Goal: Navigation & Orientation: Find specific page/section

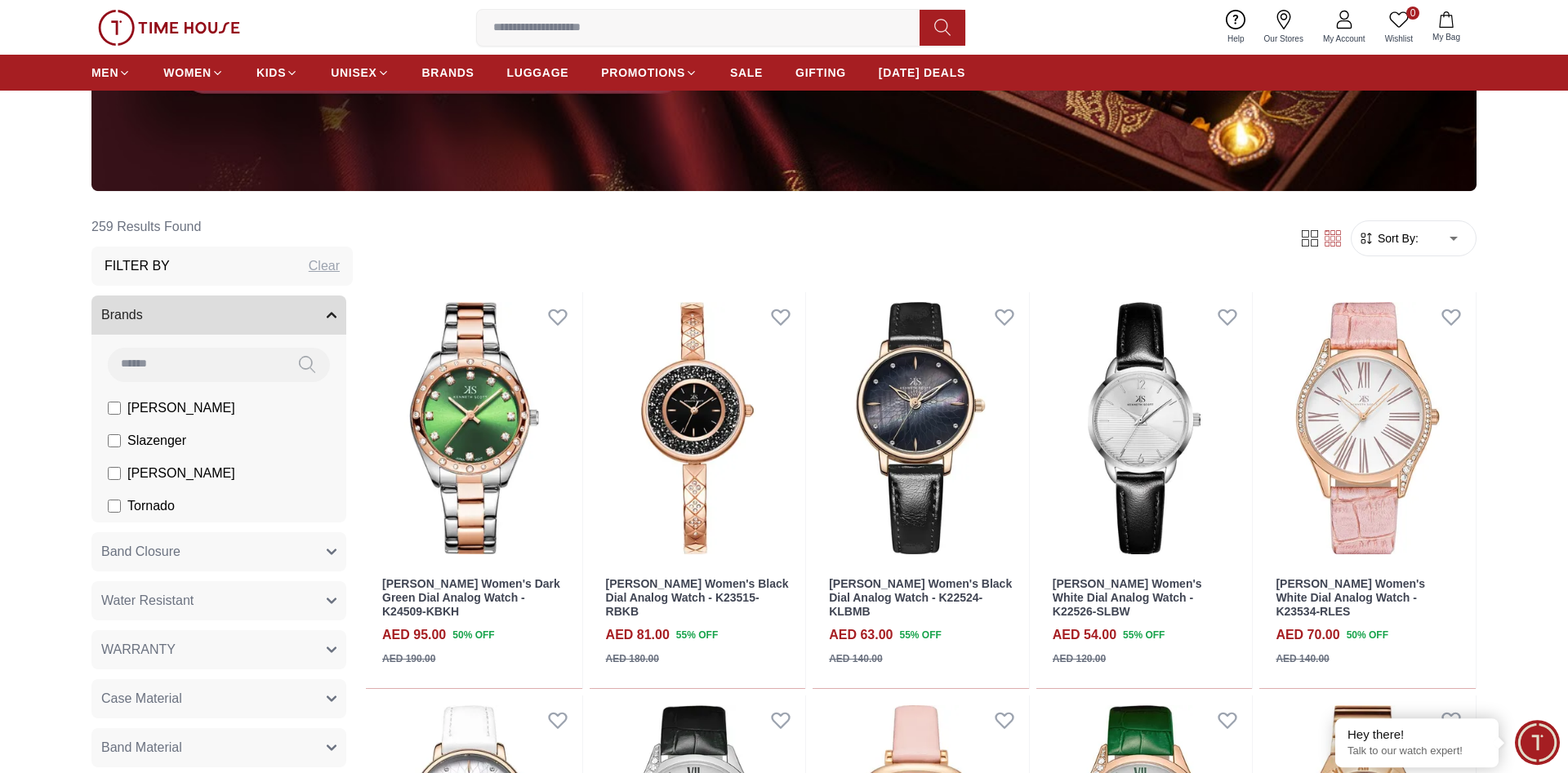
scroll to position [500, 0]
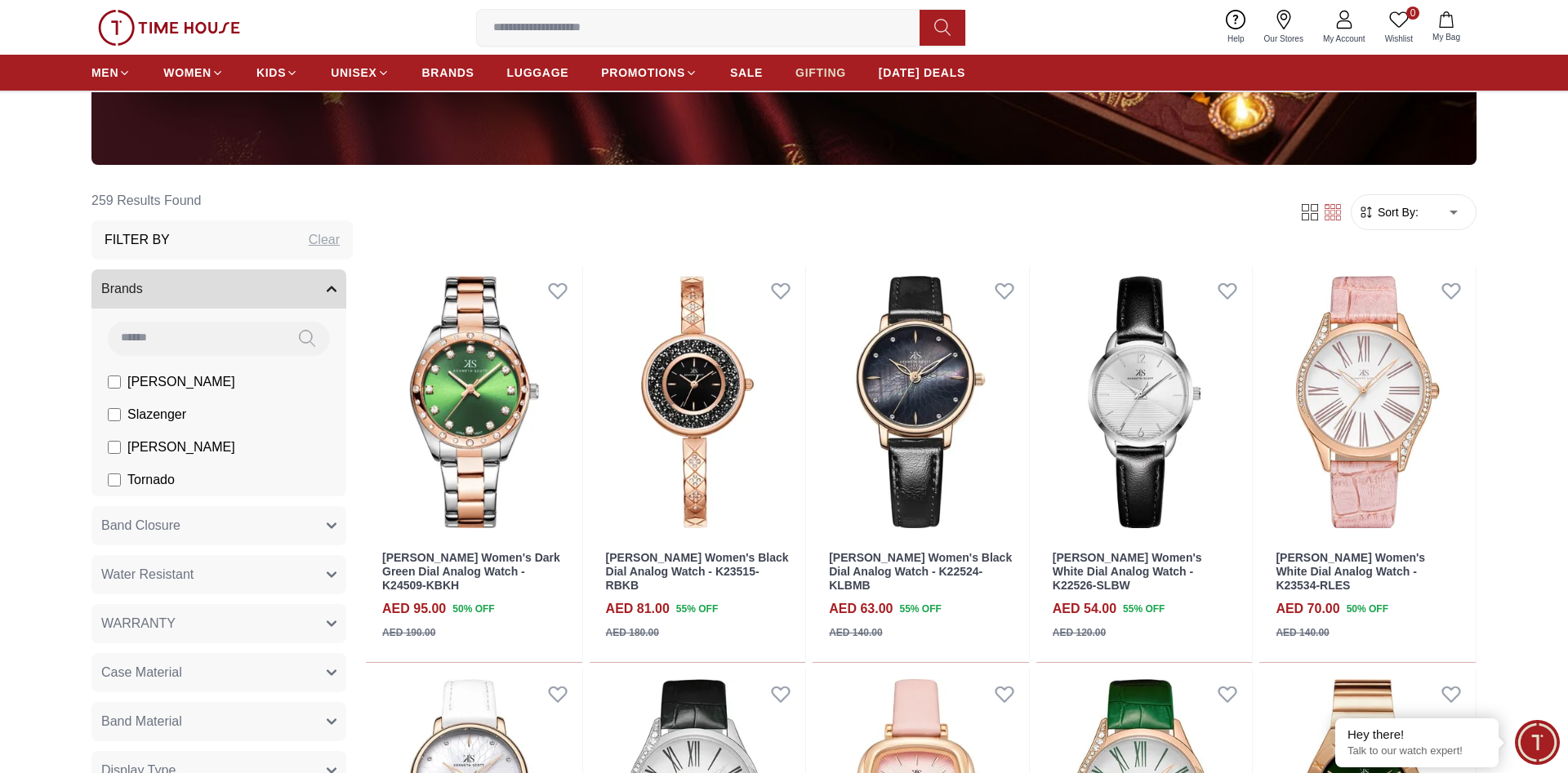
click at [822, 73] on span "GIFTING" at bounding box center [820, 73] width 50 height 17
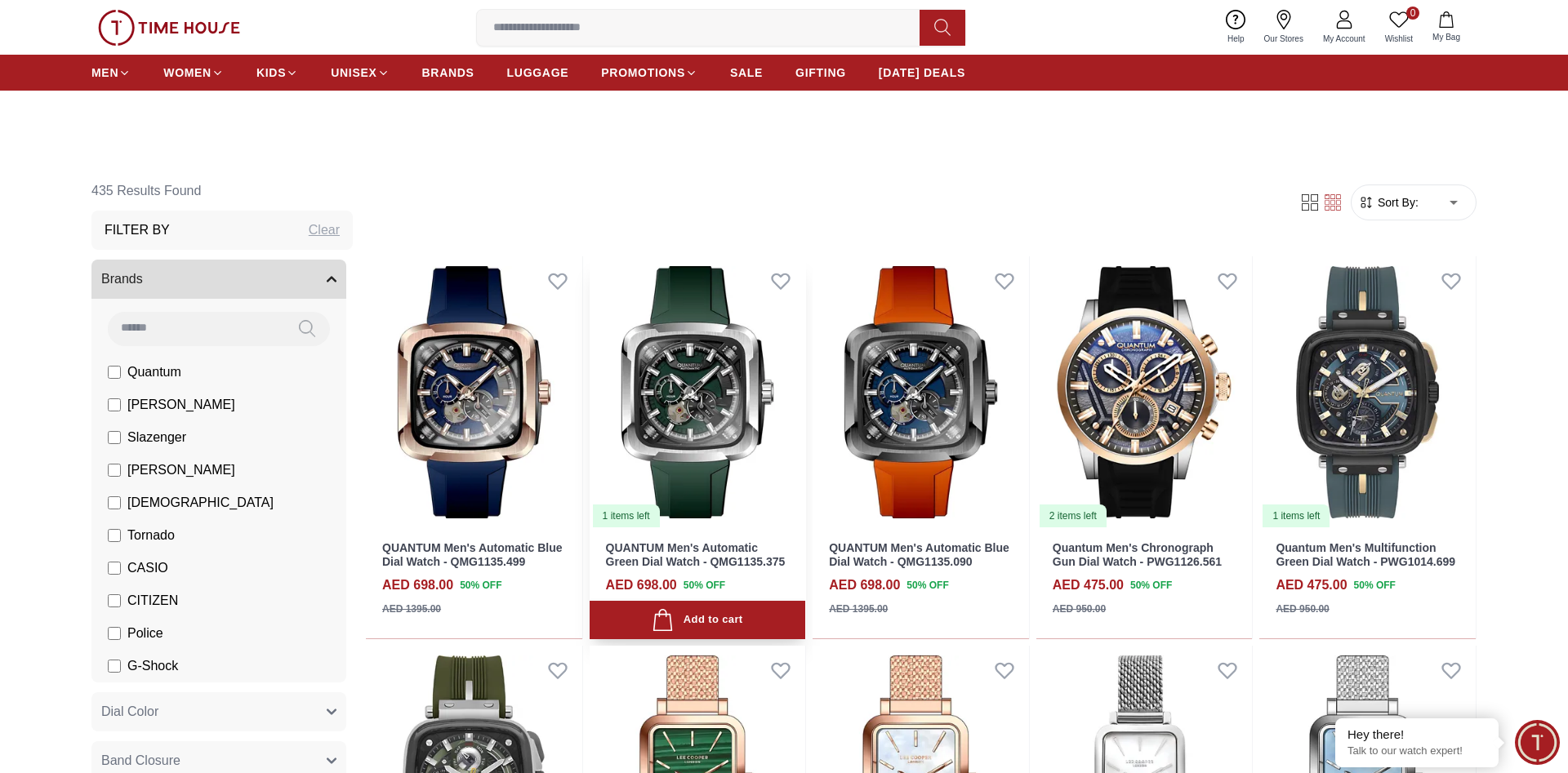
scroll to position [667, 0]
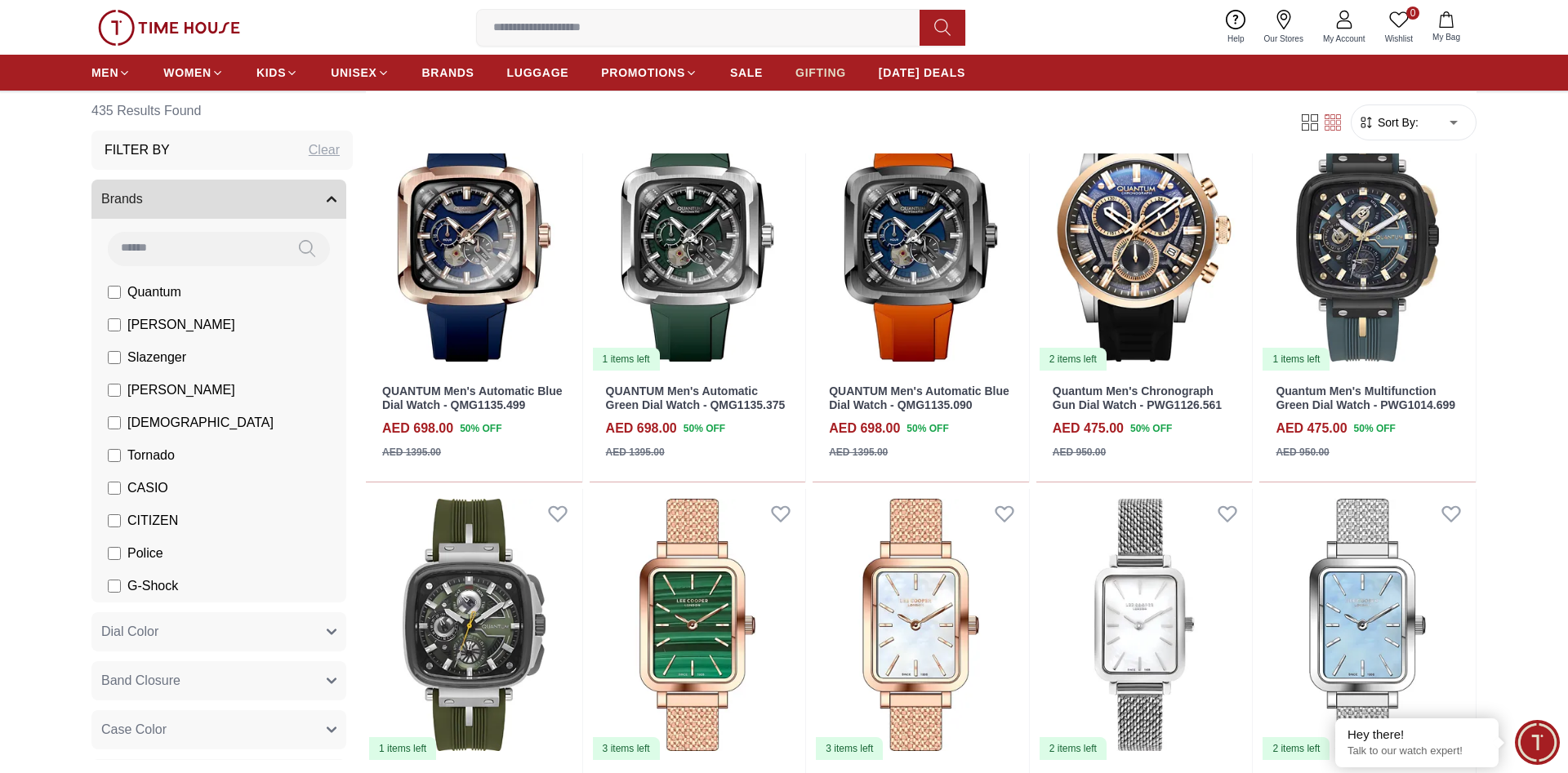
click at [820, 68] on span "GIFTING" at bounding box center [820, 73] width 50 height 17
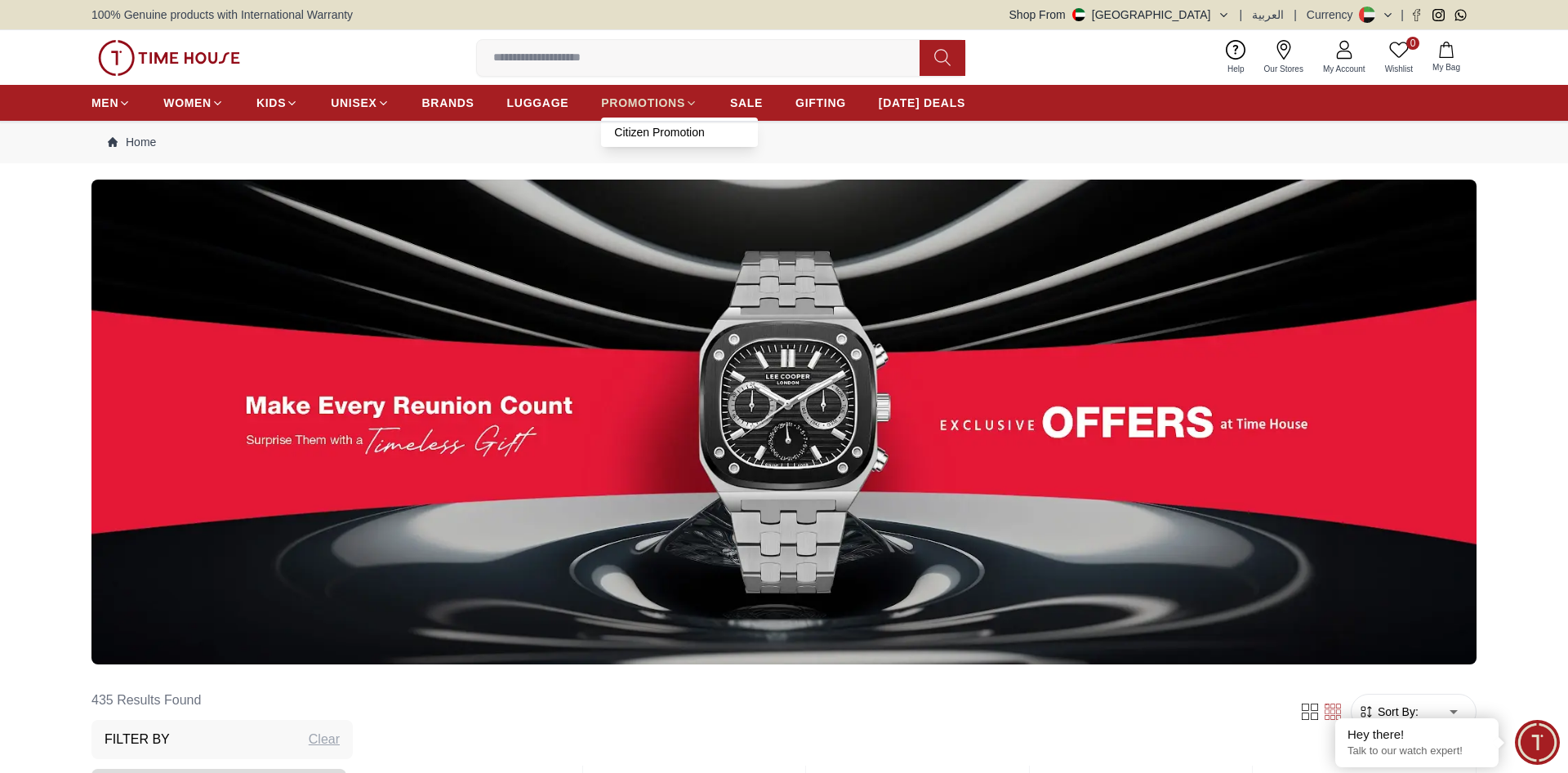
click at [667, 104] on span "PROMOTIONS" at bounding box center [643, 102] width 85 height 17
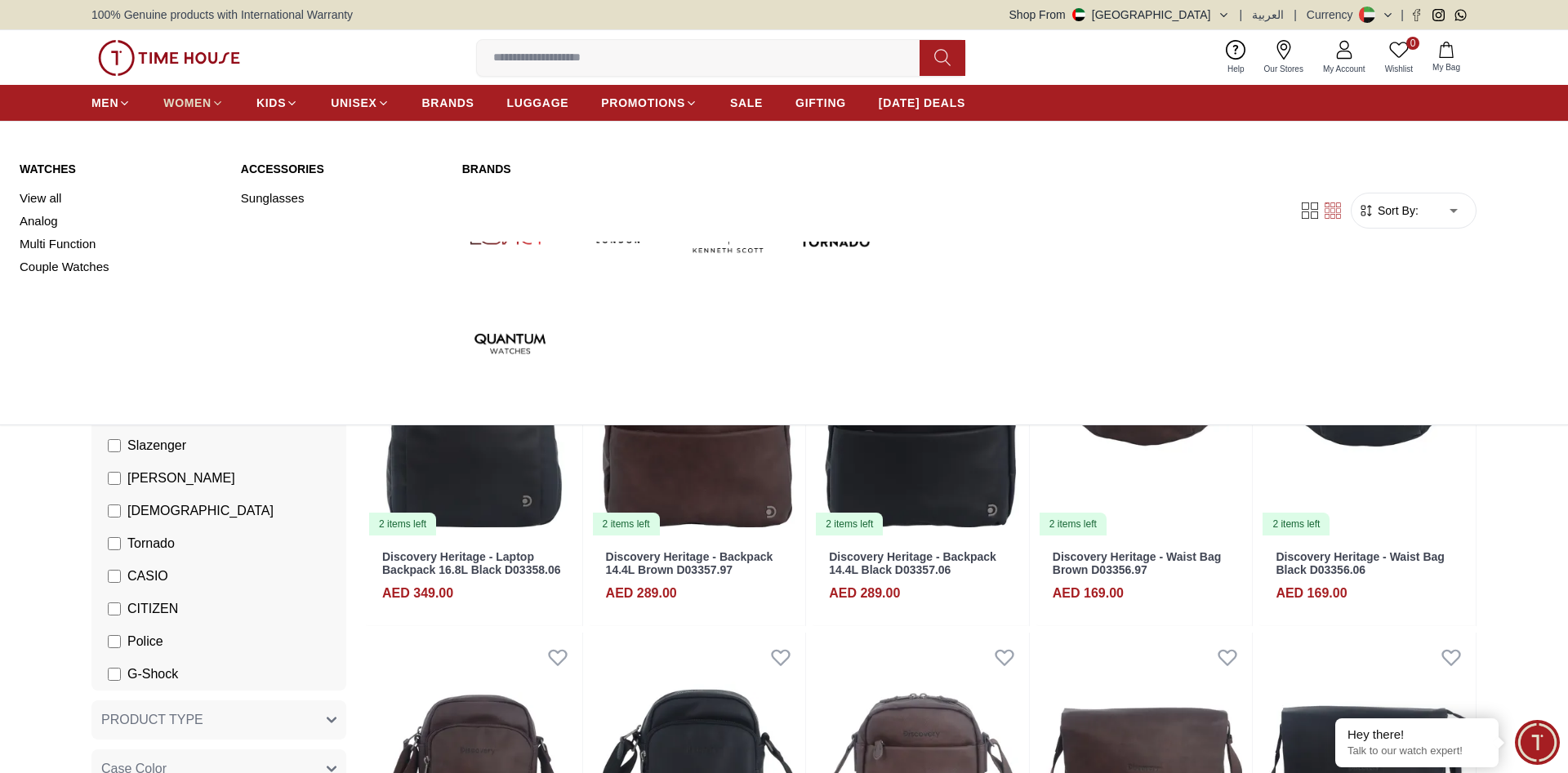
click at [190, 102] on span "WOMEN" at bounding box center [187, 102] width 48 height 17
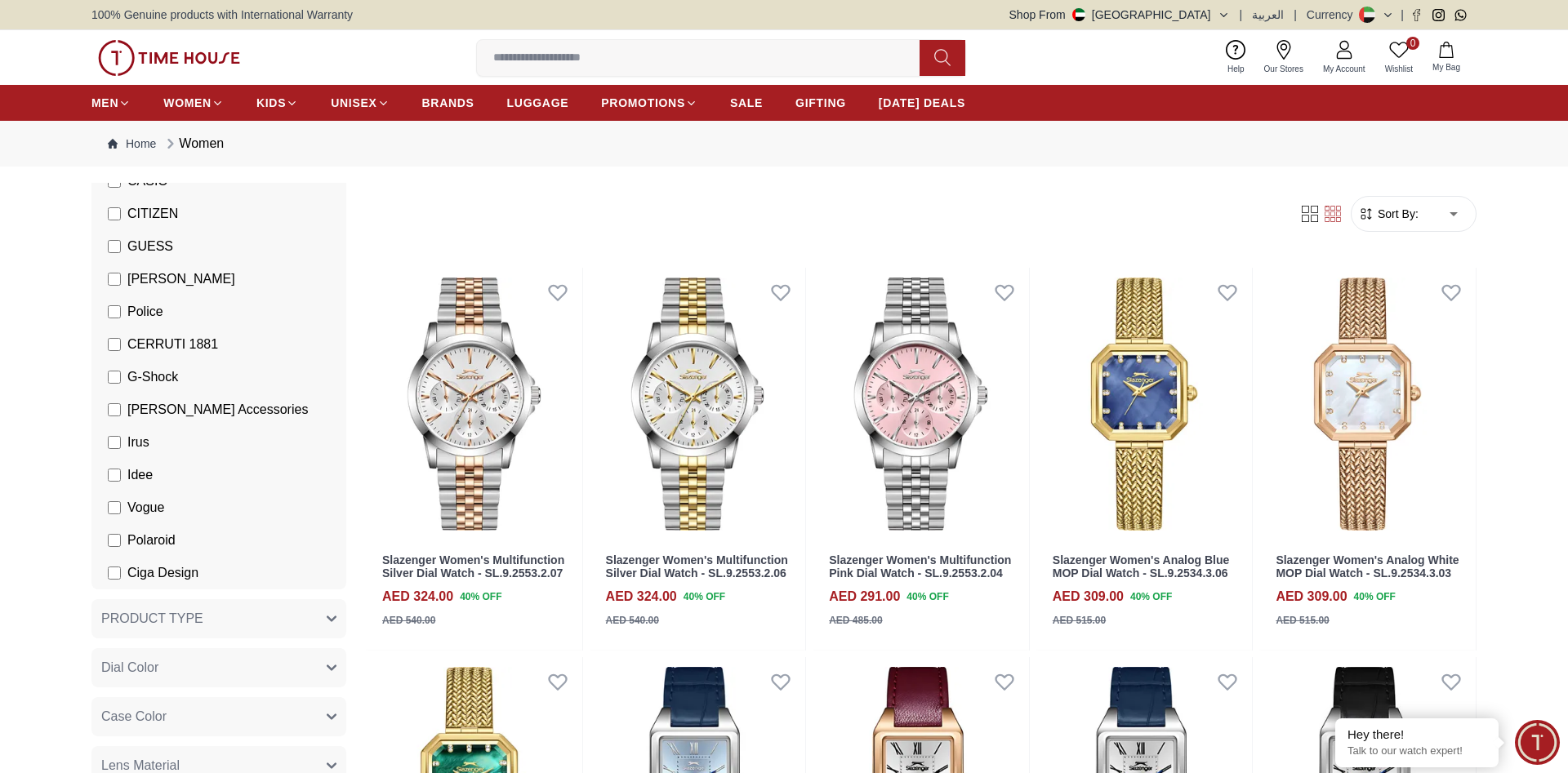
scroll to position [250, 0]
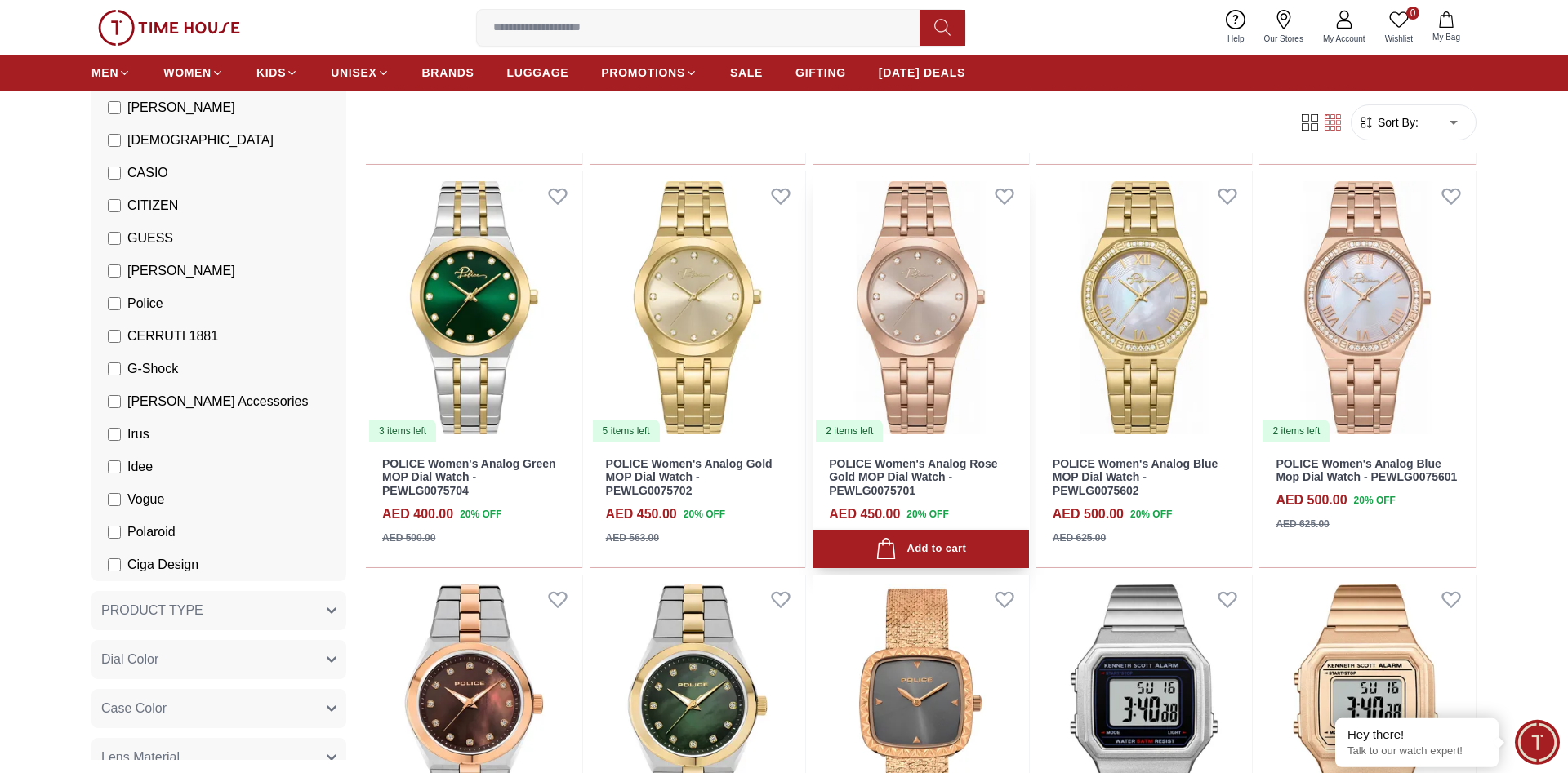
scroll to position [917, 0]
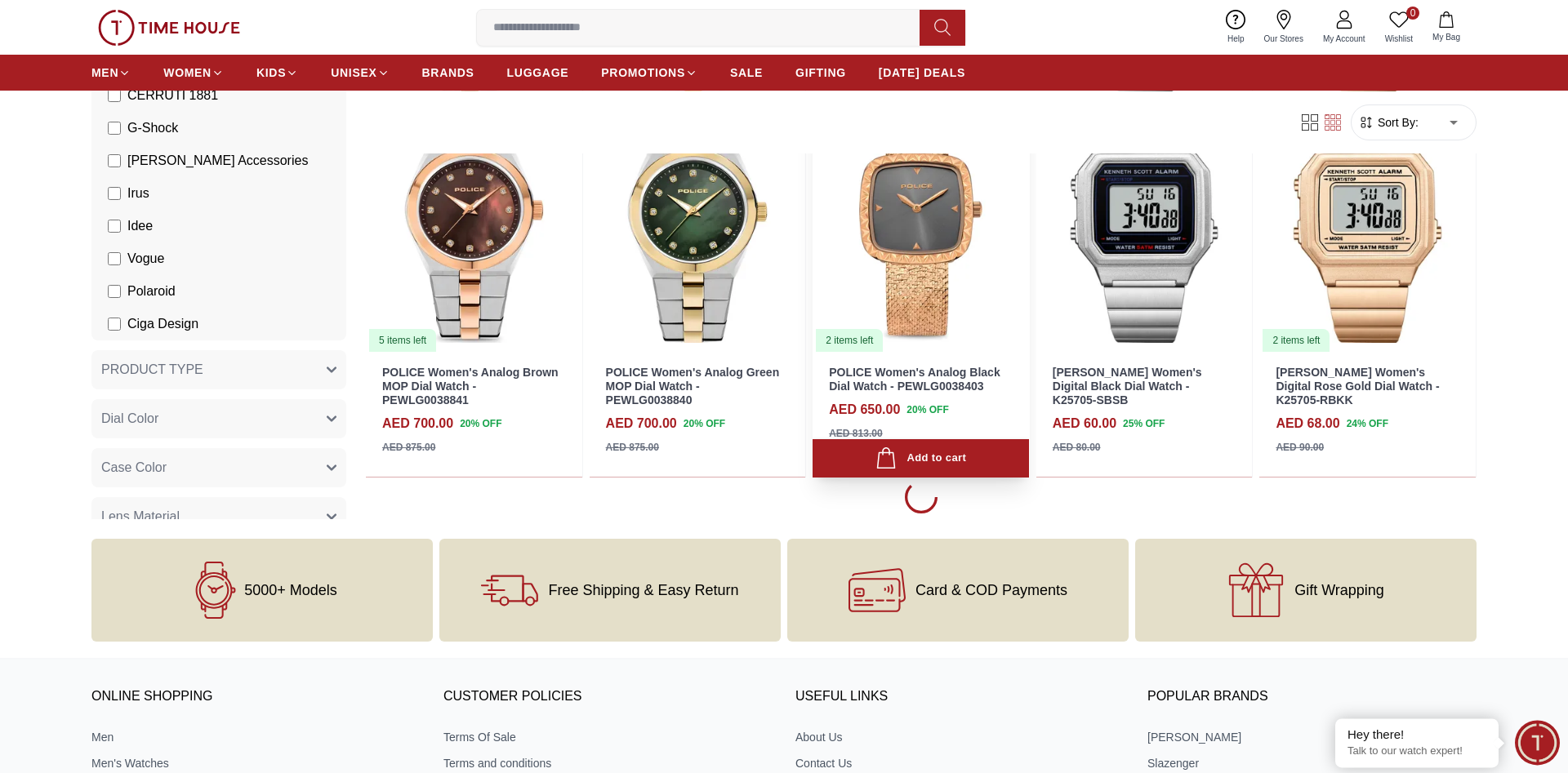
scroll to position [1666, 0]
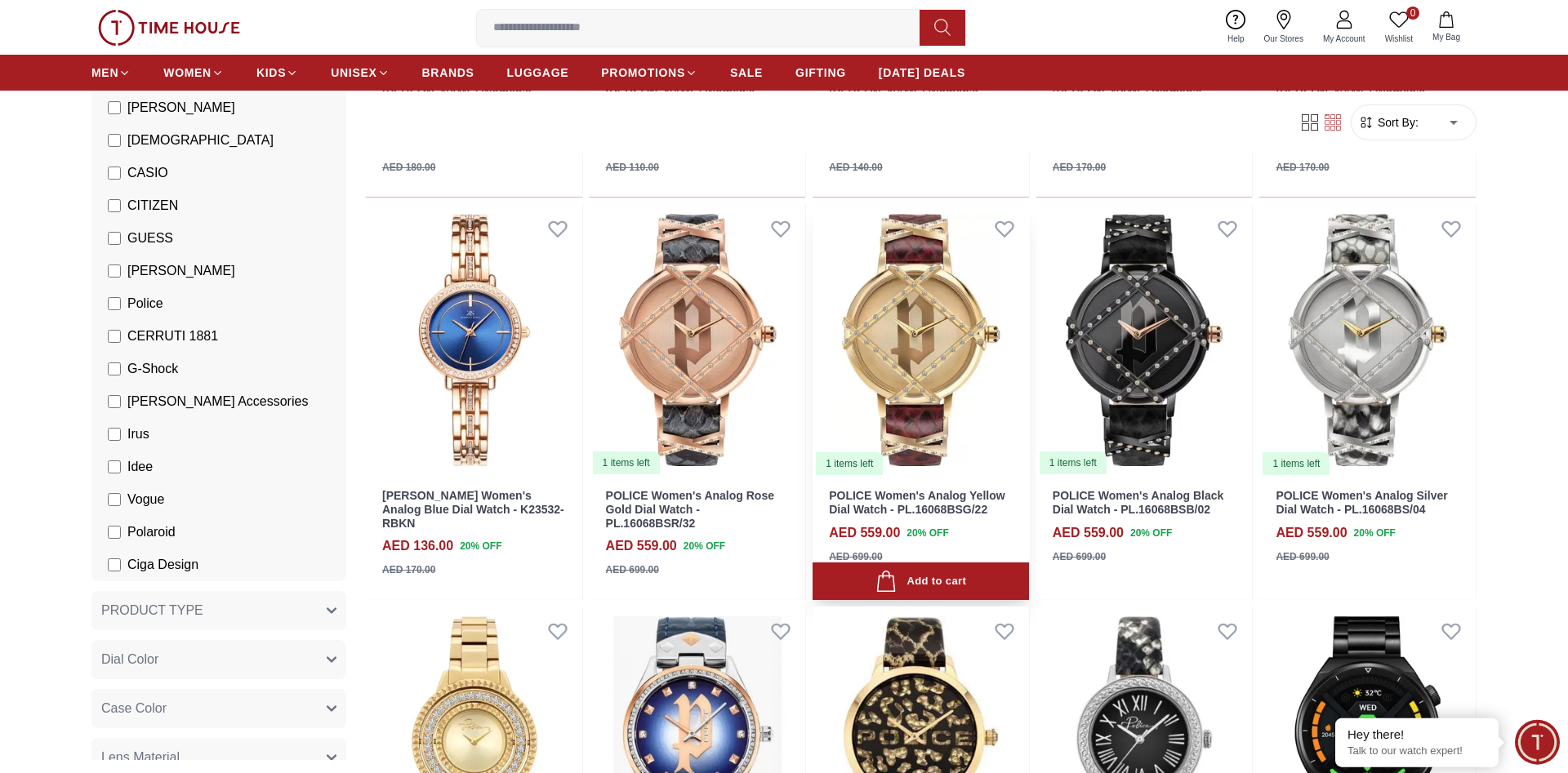
scroll to position [3938, 0]
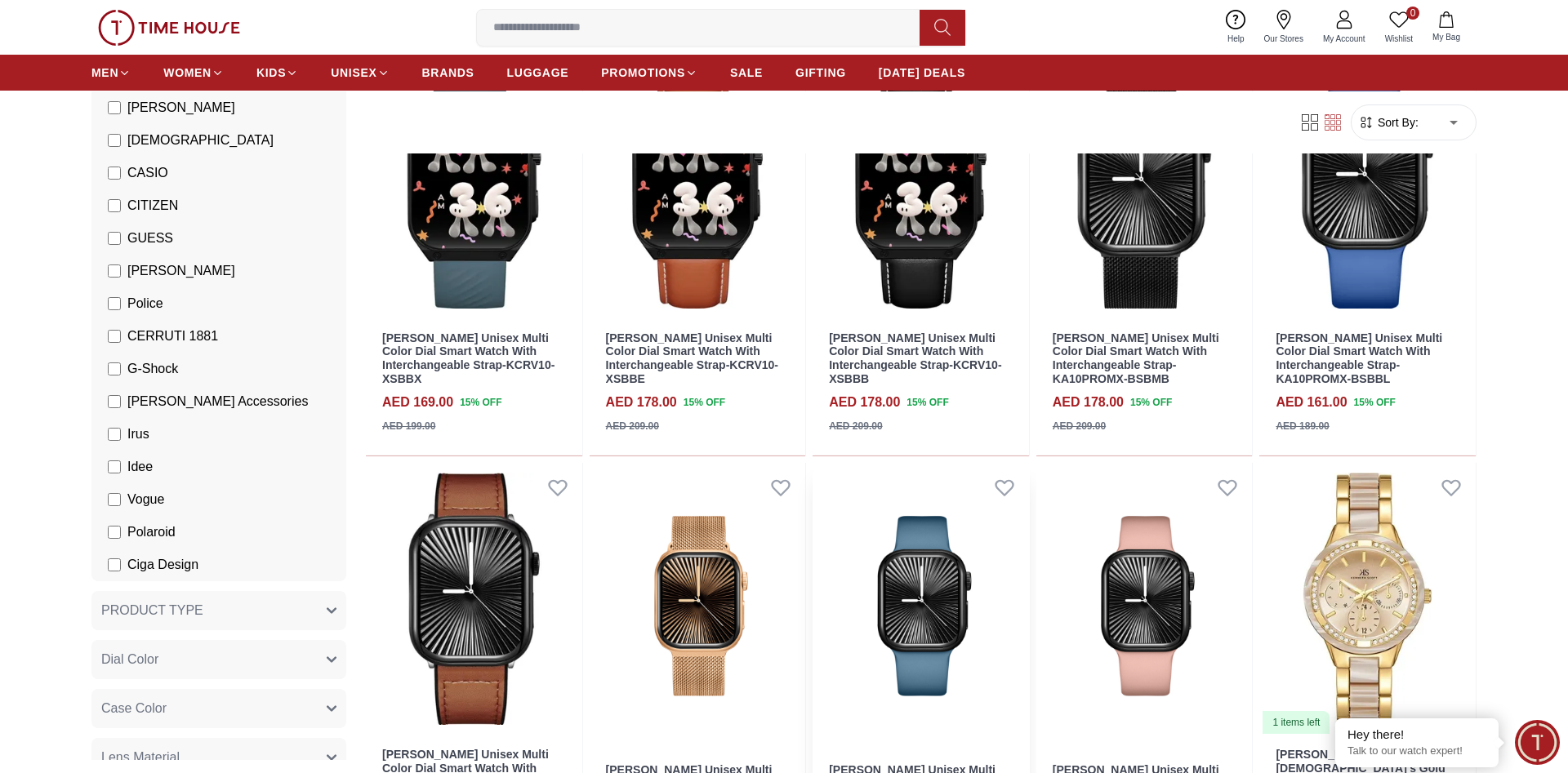
scroll to position [5437, 0]
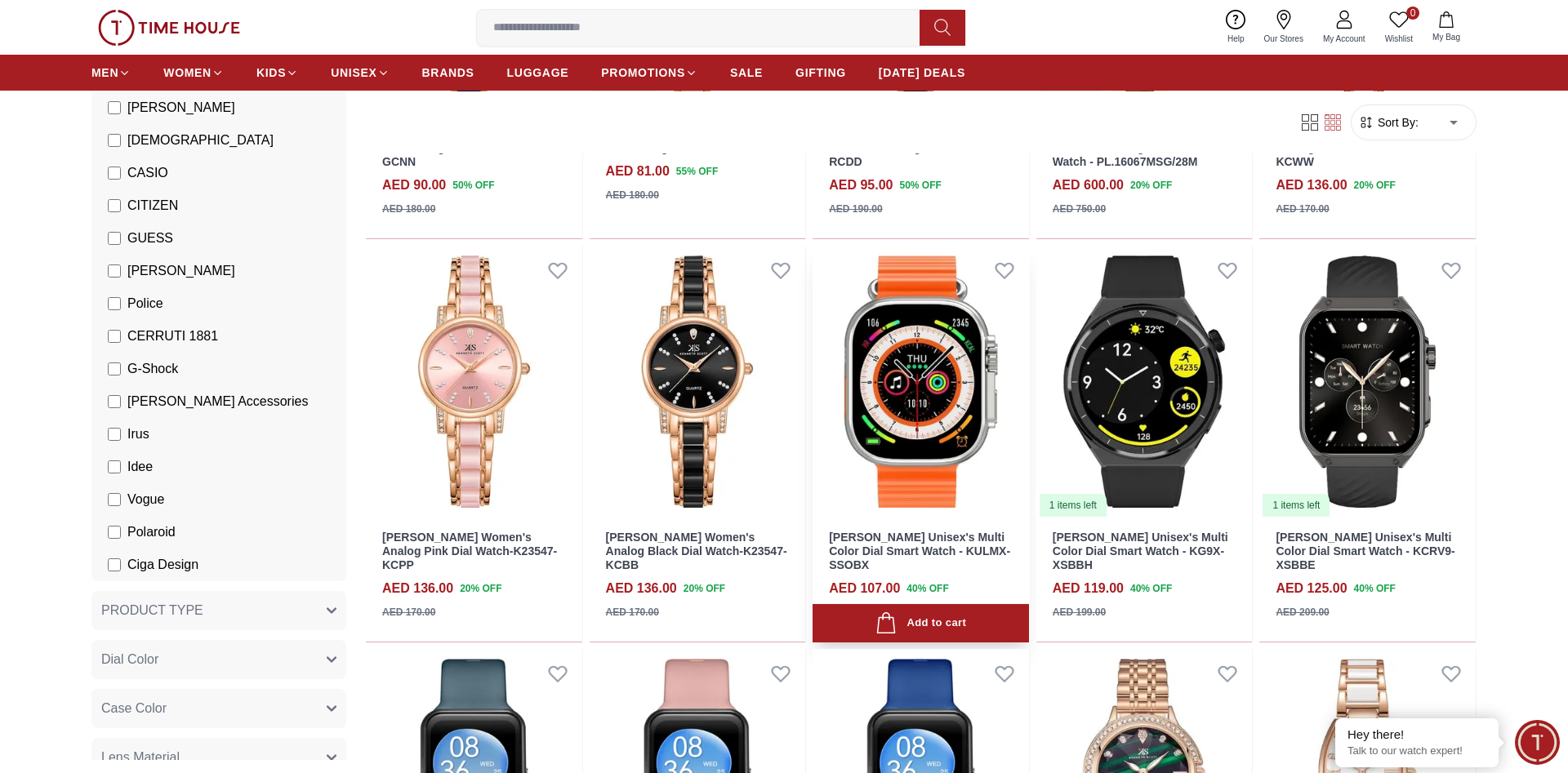
scroll to position [7019, 0]
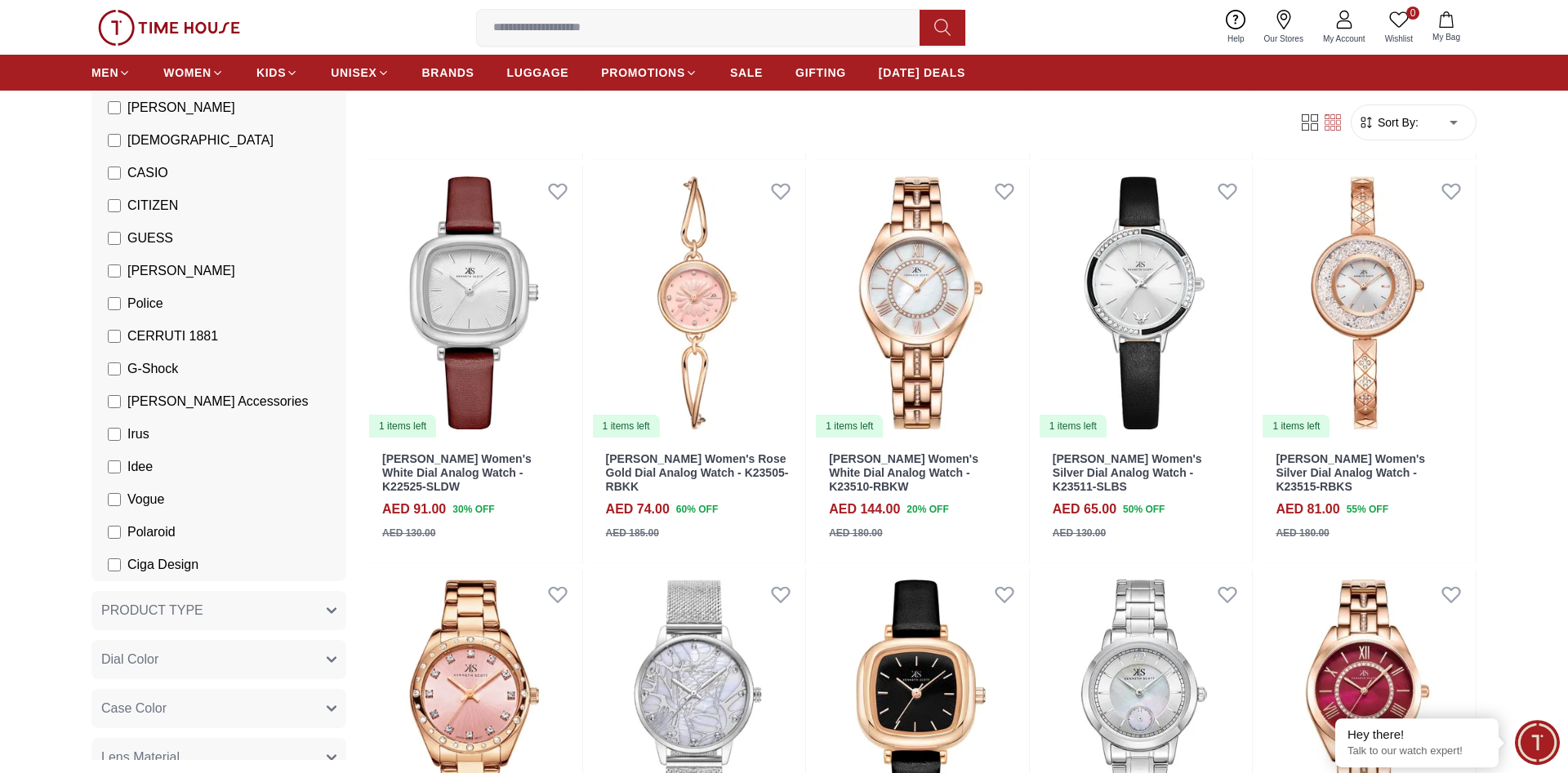
scroll to position [8851, 0]
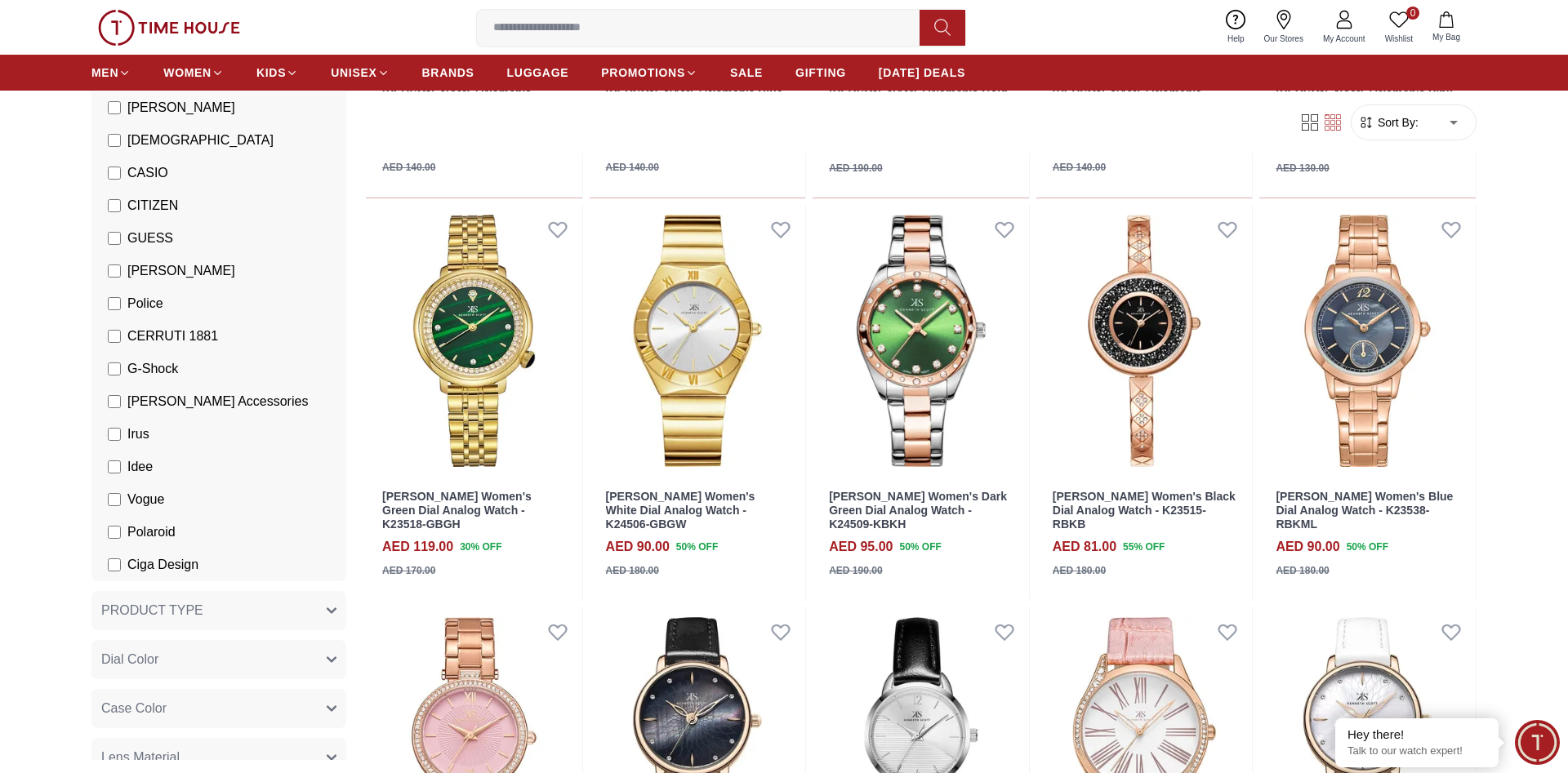
scroll to position [10446, 0]
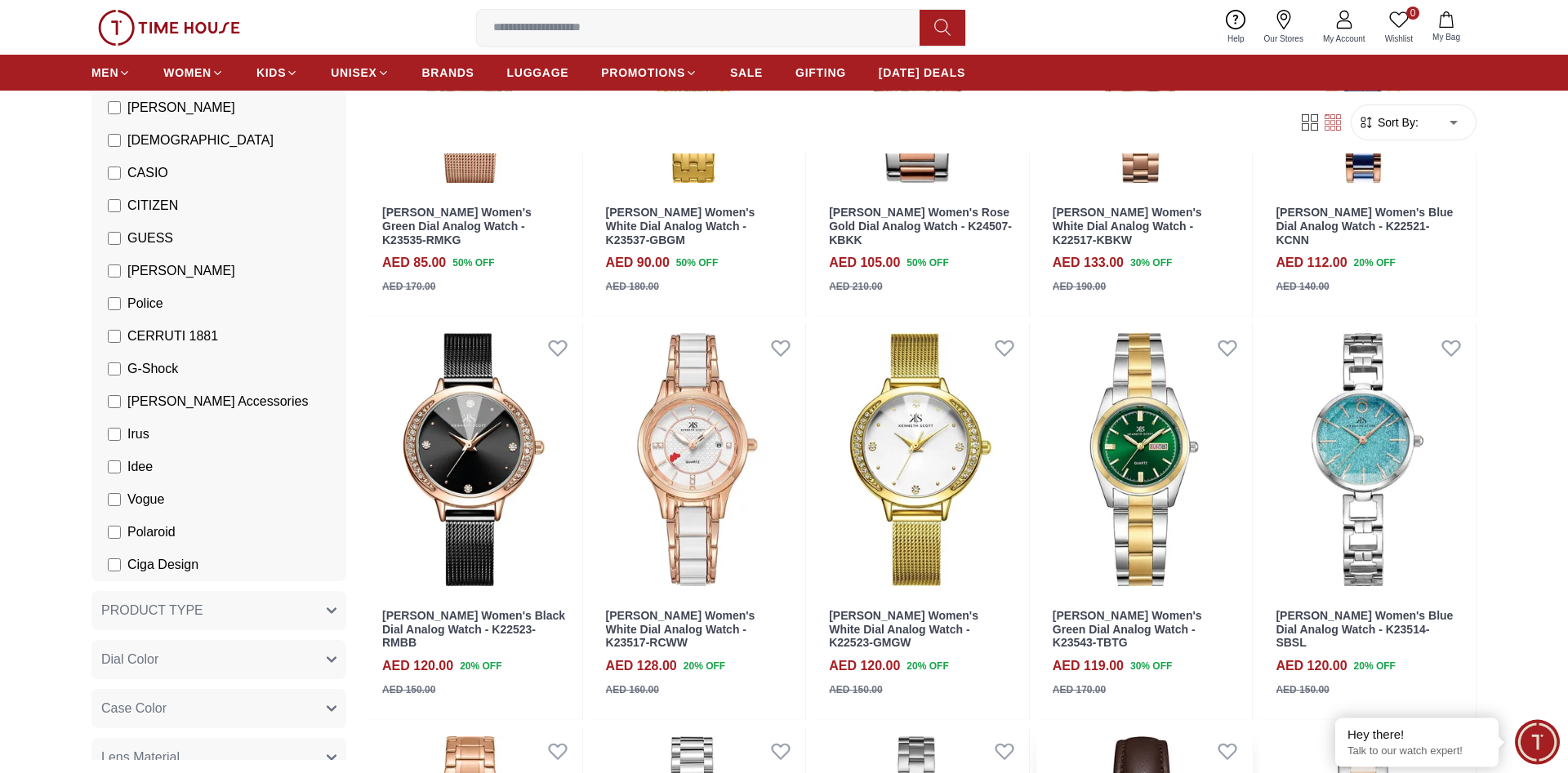
scroll to position [12933, 0]
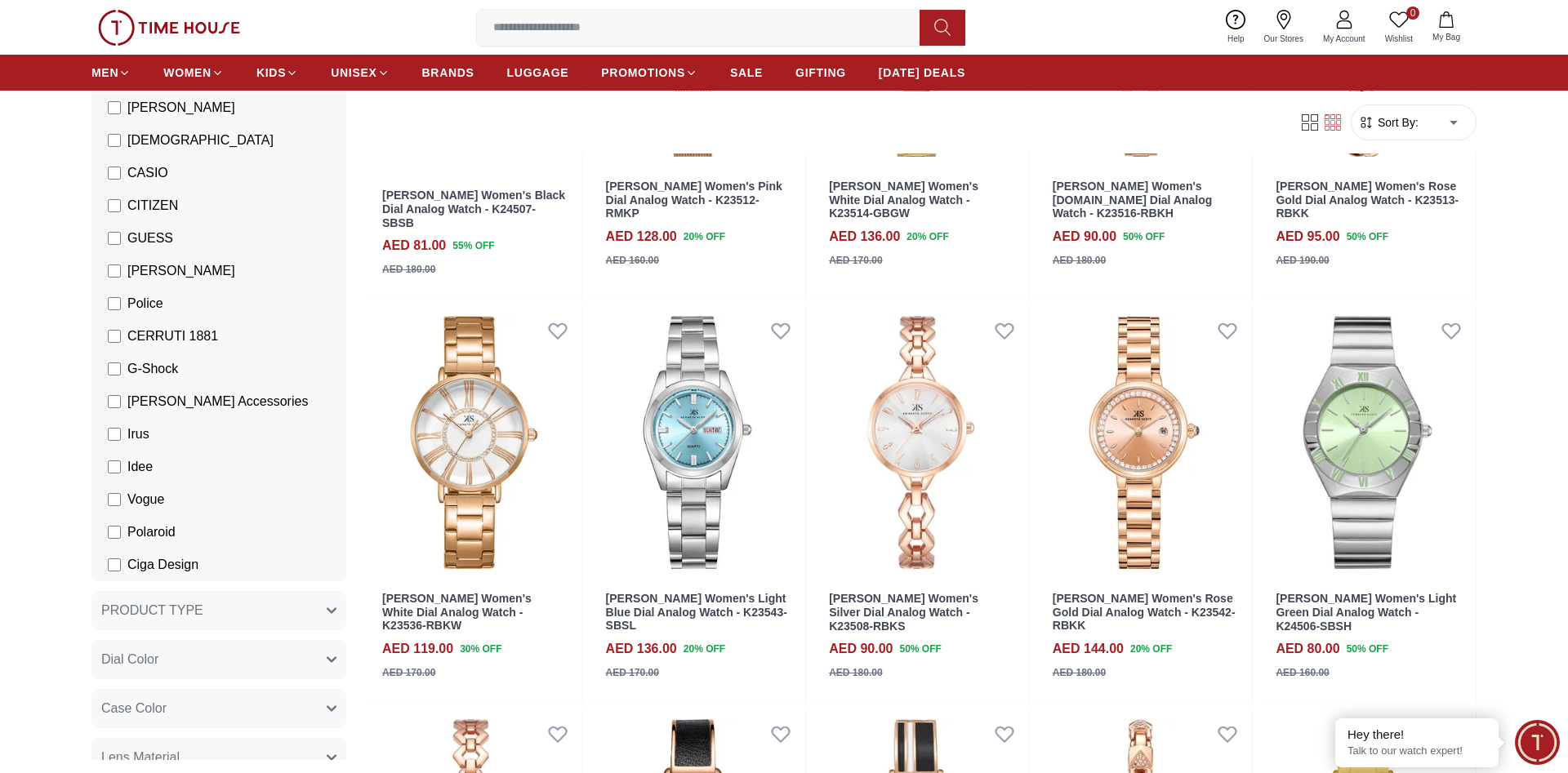
scroll to position [15065, 0]
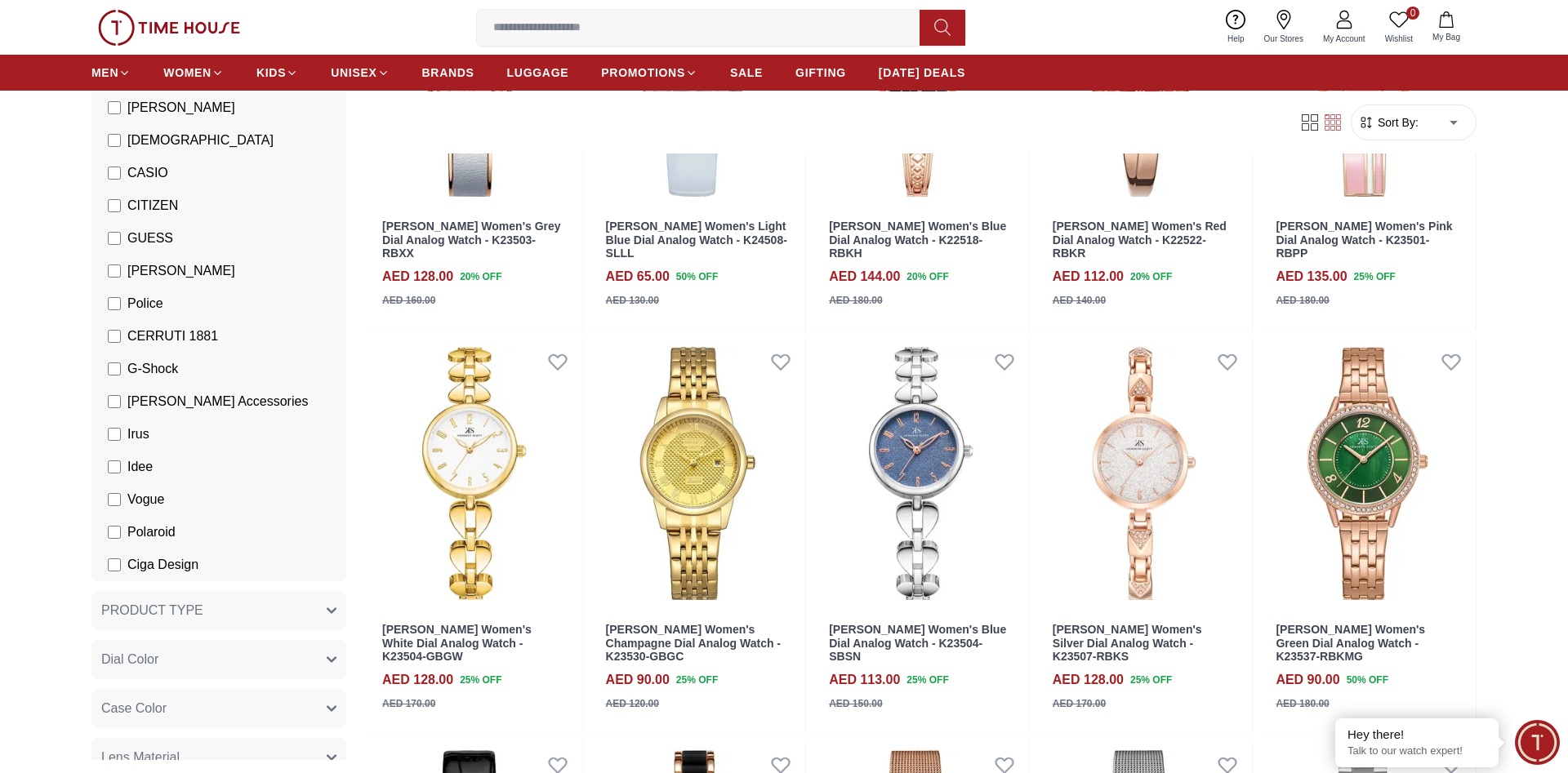
scroll to position [16943, 0]
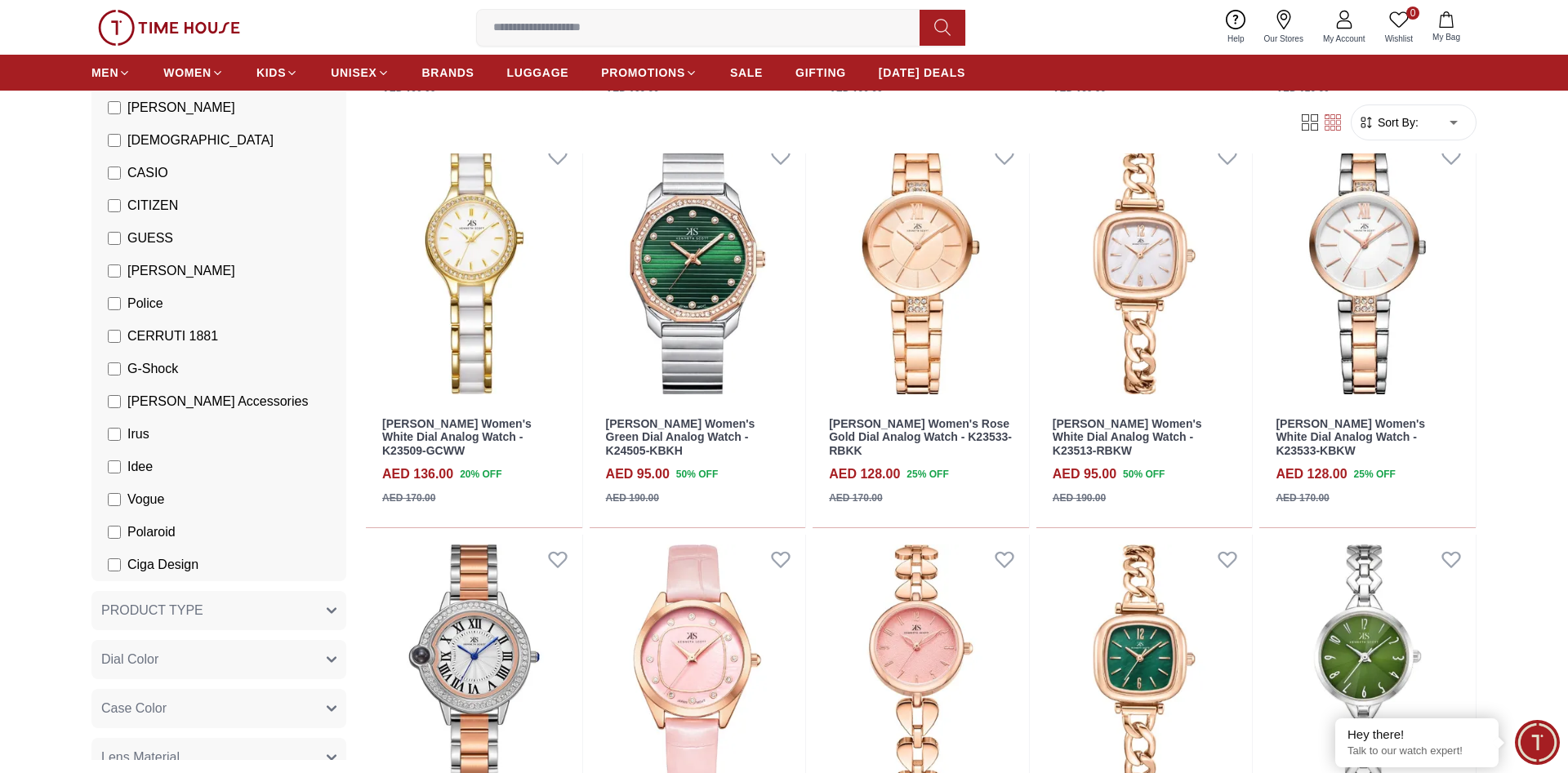
scroll to position [18288, 0]
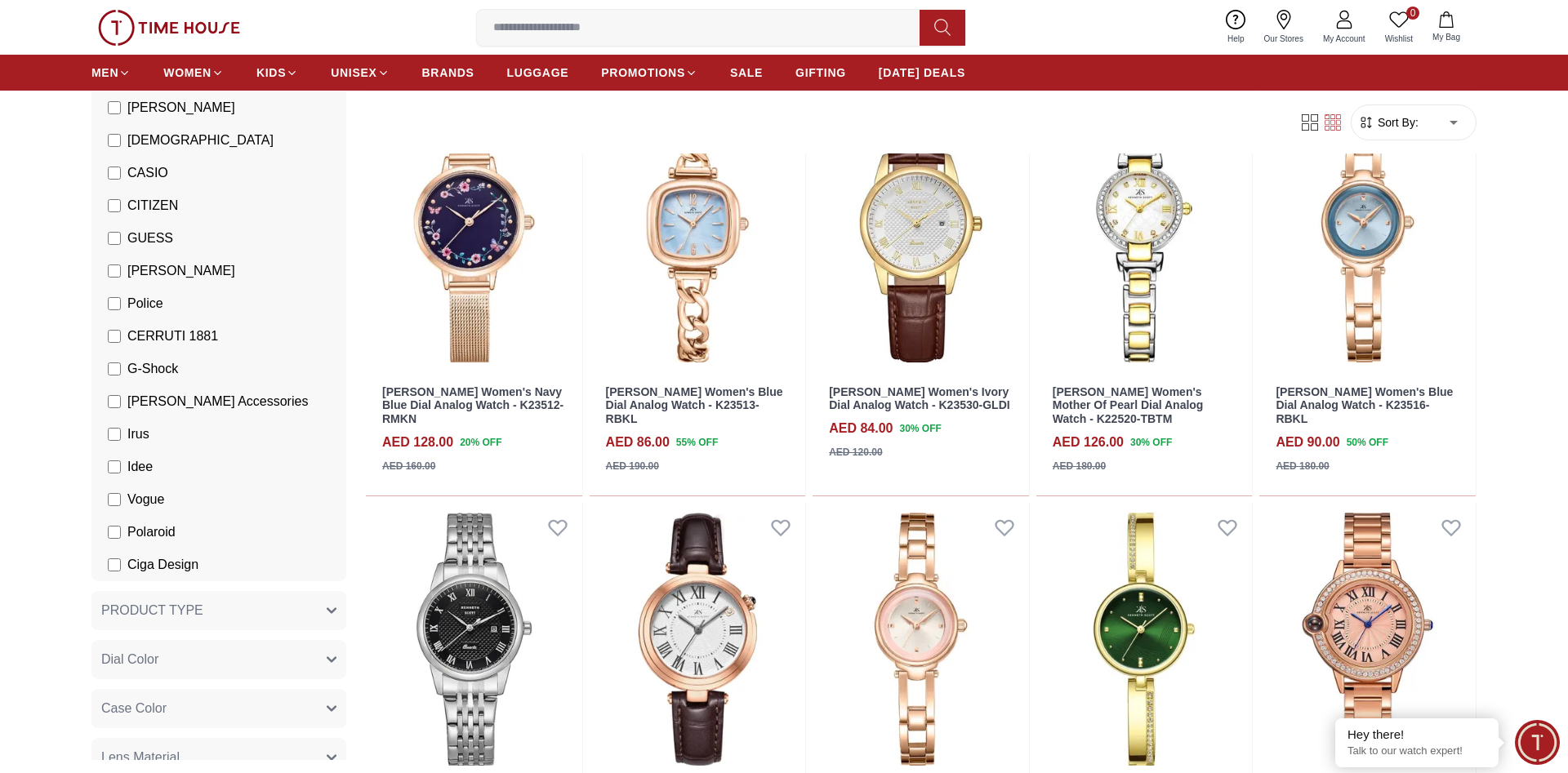
scroll to position [18435, 0]
